Goal: Consume media (video, audio): Consume media (video, audio)

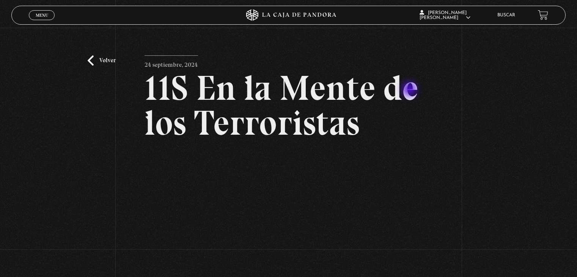
scroll to position [61, 0]
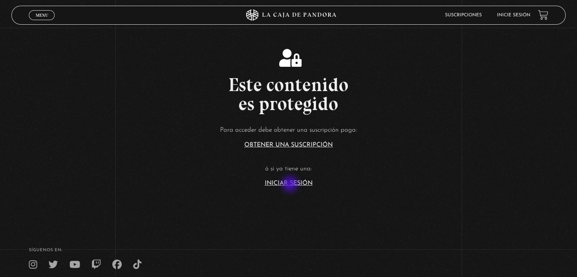
click at [291, 185] on link "Iniciar Sesión" at bounding box center [289, 183] width 48 height 6
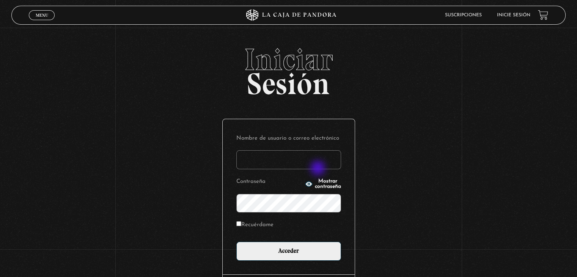
type input "betana007"
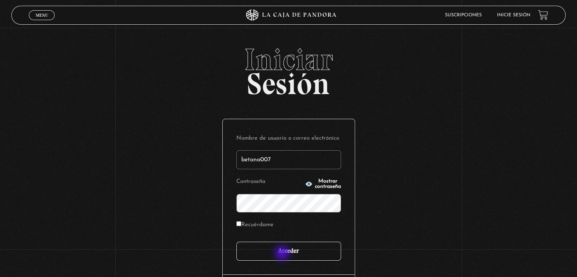
click at [283, 254] on input "Acceder" at bounding box center [288, 251] width 105 height 19
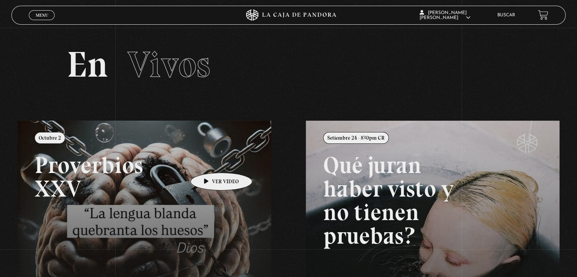
click at [210, 161] on link at bounding box center [305, 259] width 577 height 277
